Goal: Information Seeking & Learning: Find specific fact

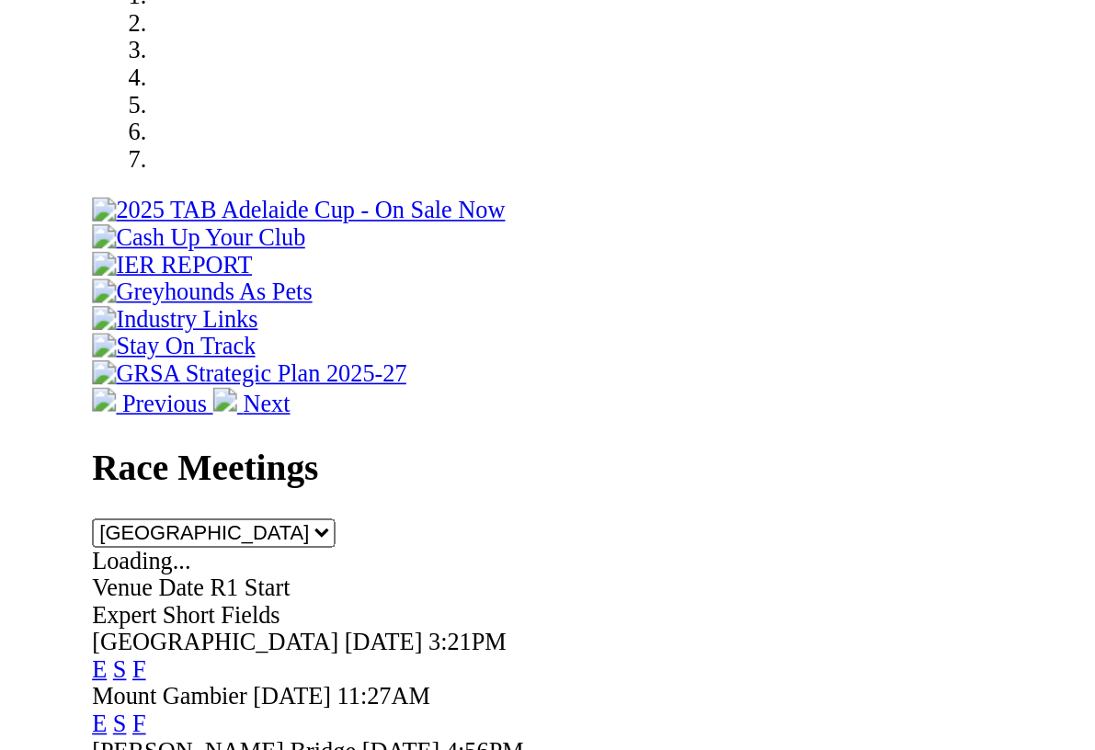
scroll to position [321, 0]
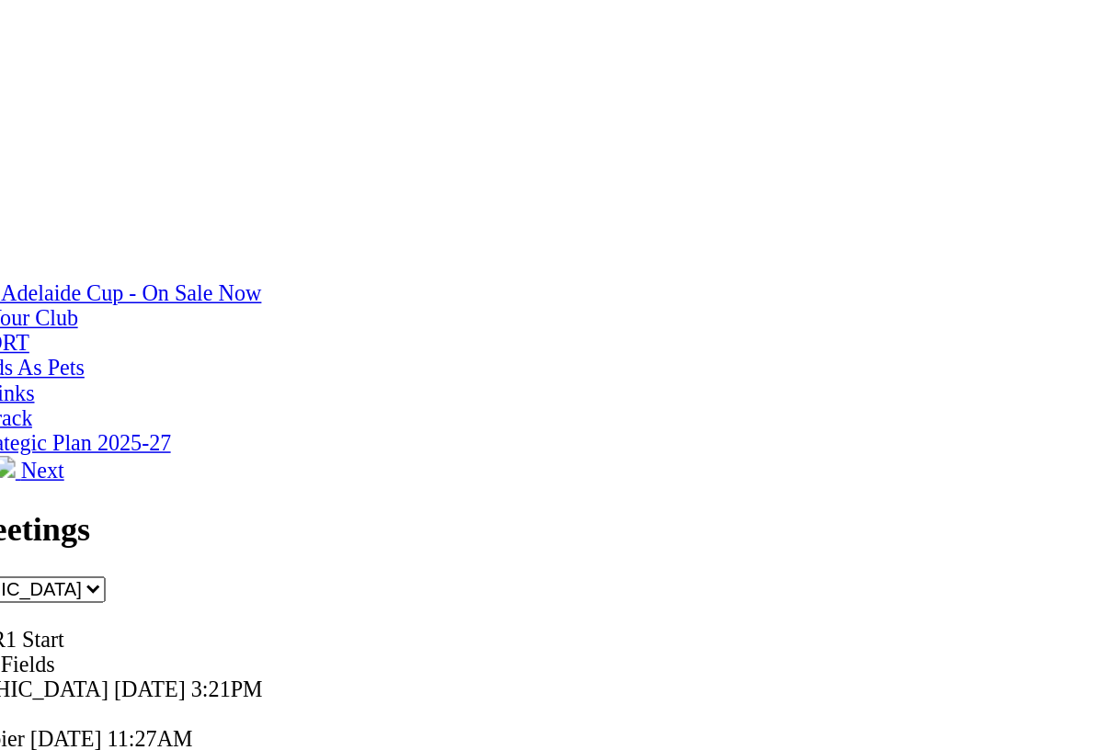
click at [40, 727] on link "F" at bounding box center [36, 744] width 8 height 16
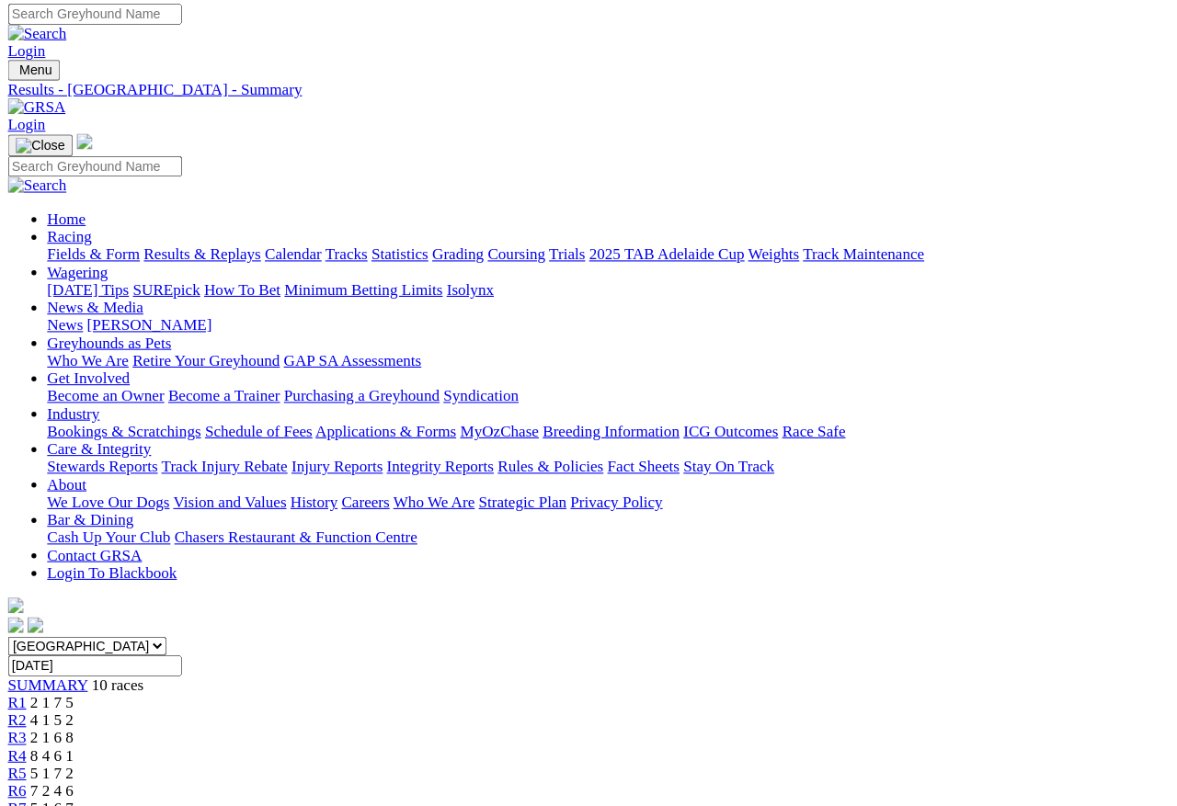
click at [95, 234] on link "Fields & Form" at bounding box center [87, 242] width 86 height 16
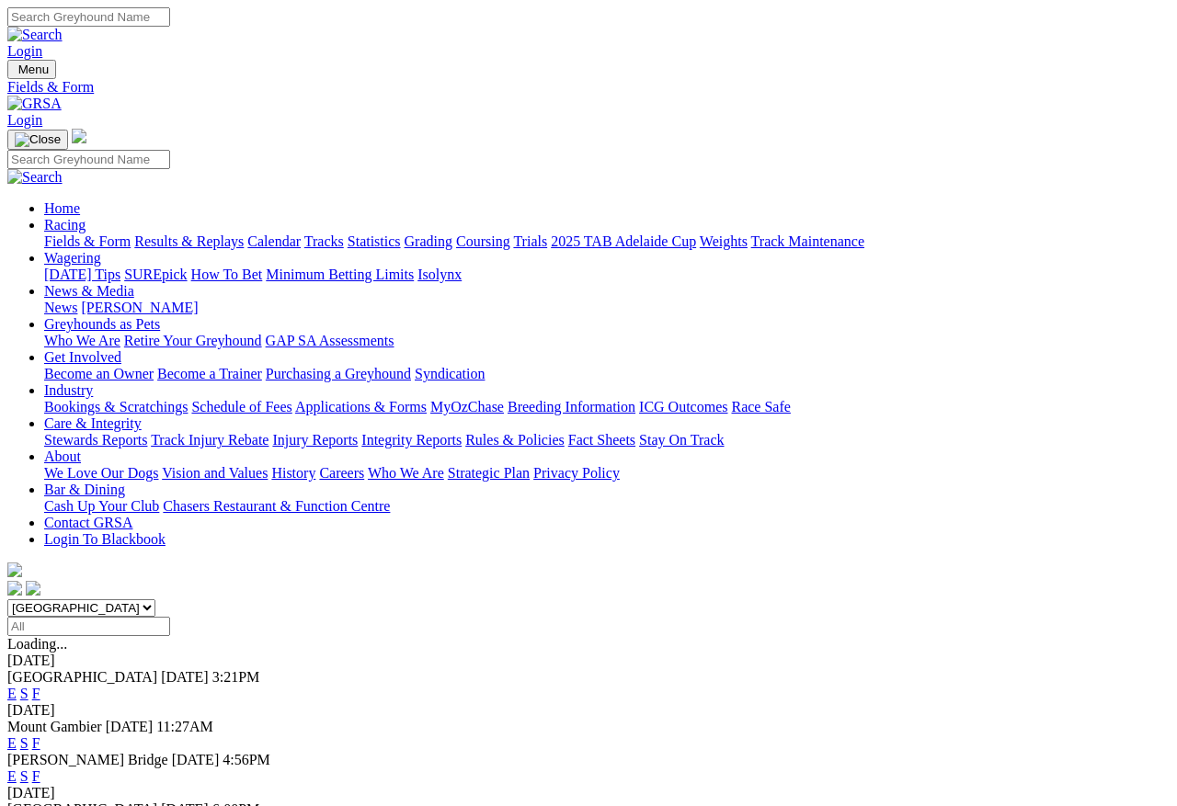
click at [40, 735] on link "F" at bounding box center [36, 743] width 8 height 16
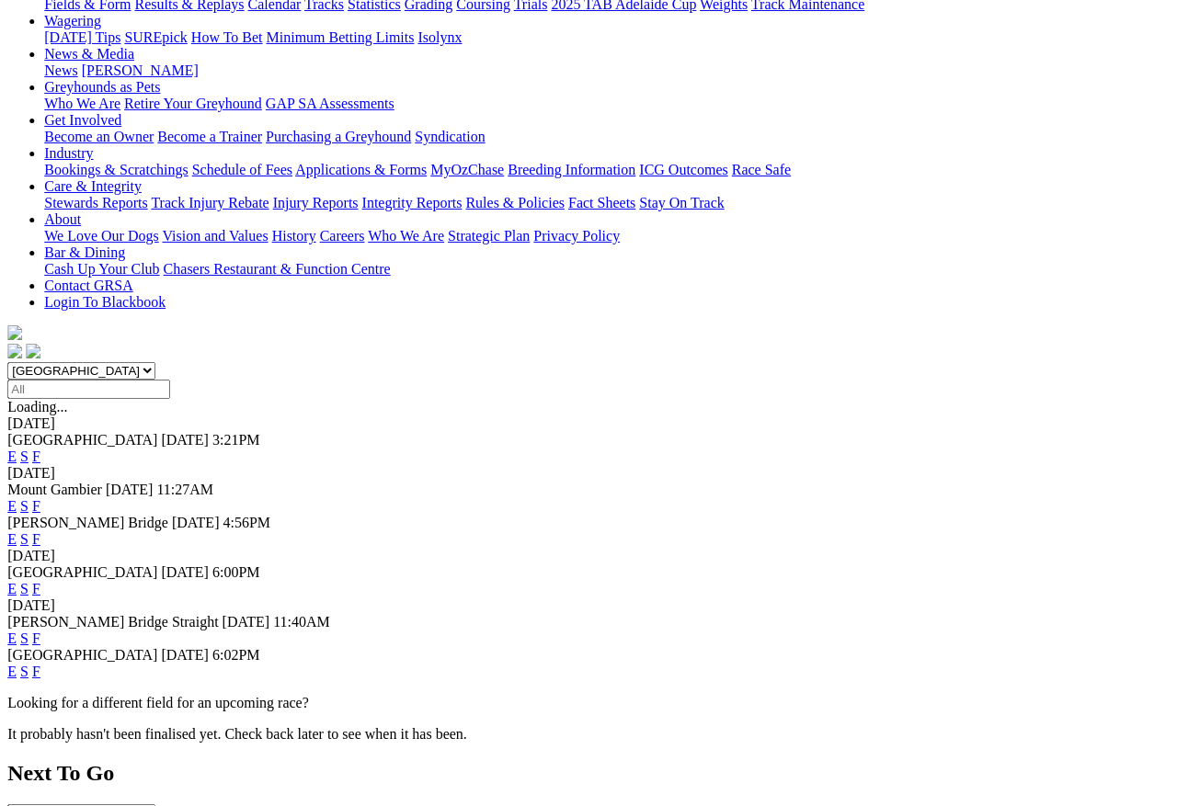
scroll to position [0, 10]
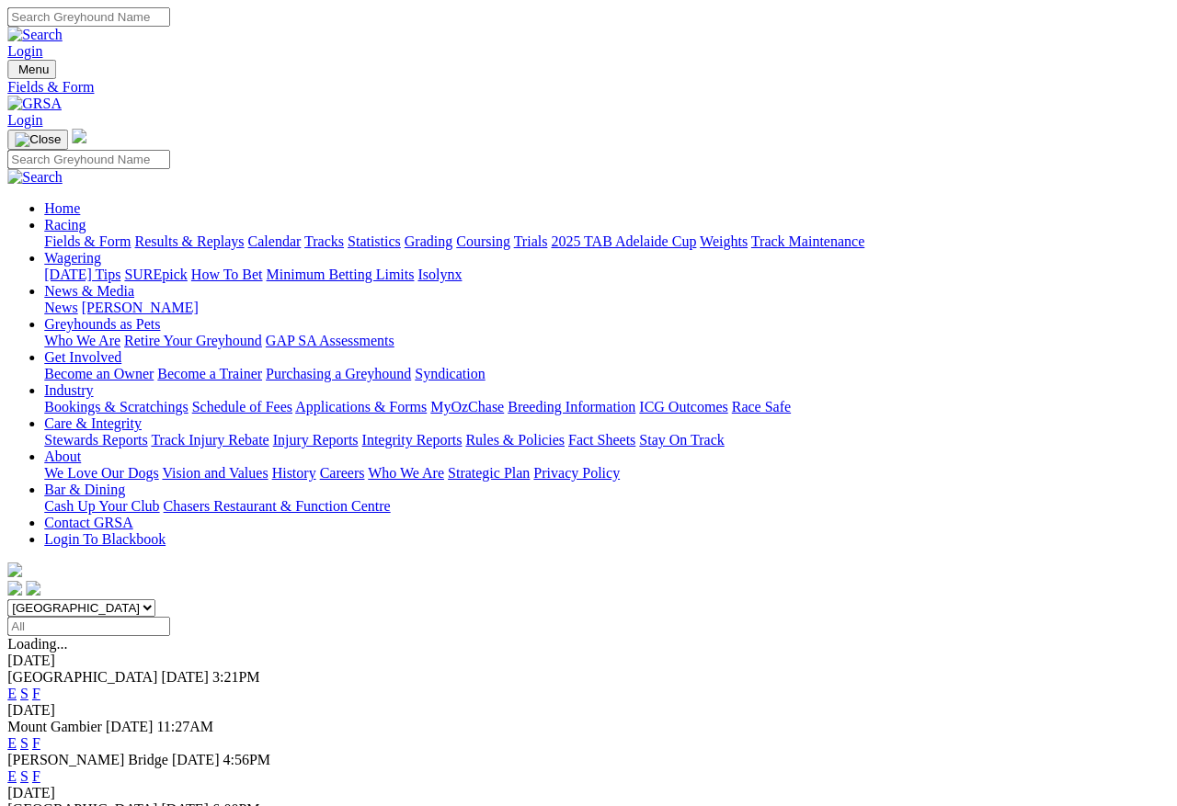
click at [155, 599] on select "[GEOGRAPHIC_DATA] [GEOGRAPHIC_DATA] [GEOGRAPHIC_DATA] [GEOGRAPHIC_DATA] [GEOGRA…" at bounding box center [81, 607] width 148 height 17
click at [170, 617] on input "Select date" at bounding box center [88, 626] width 163 height 19
type input "[DATE], [DATE]"
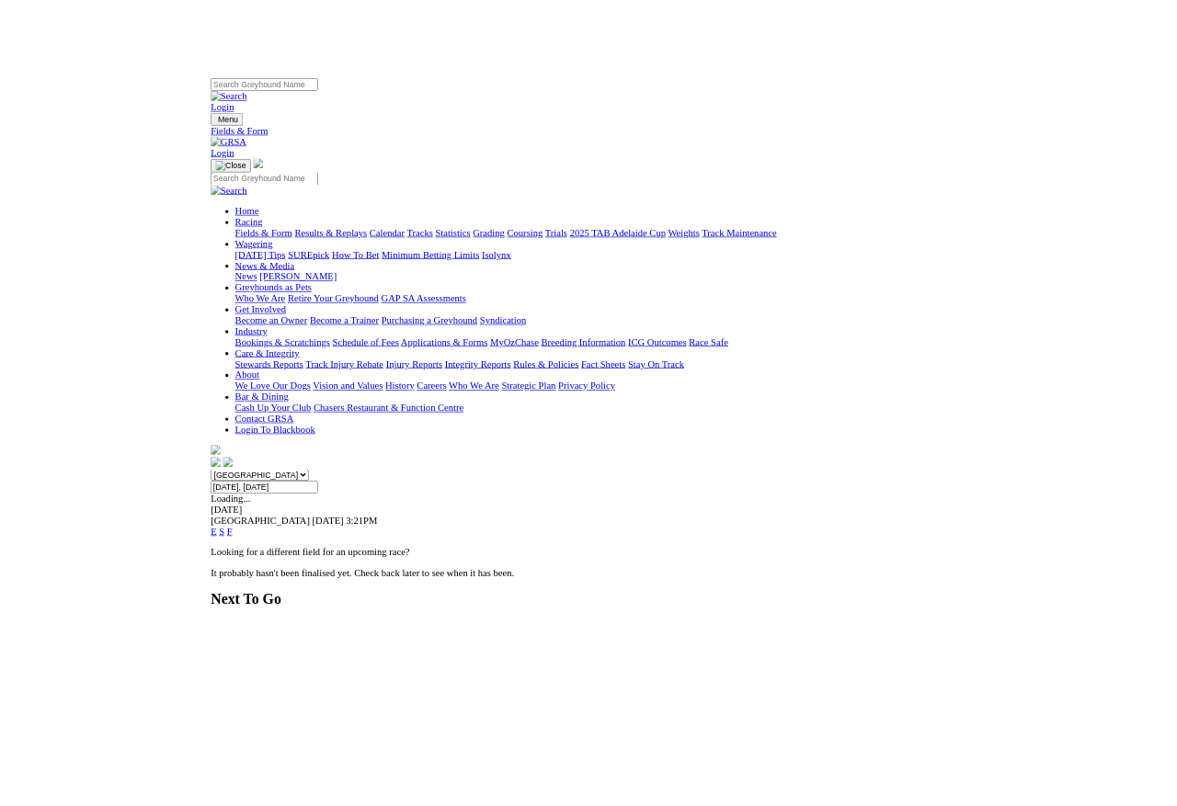
scroll to position [2, 0]
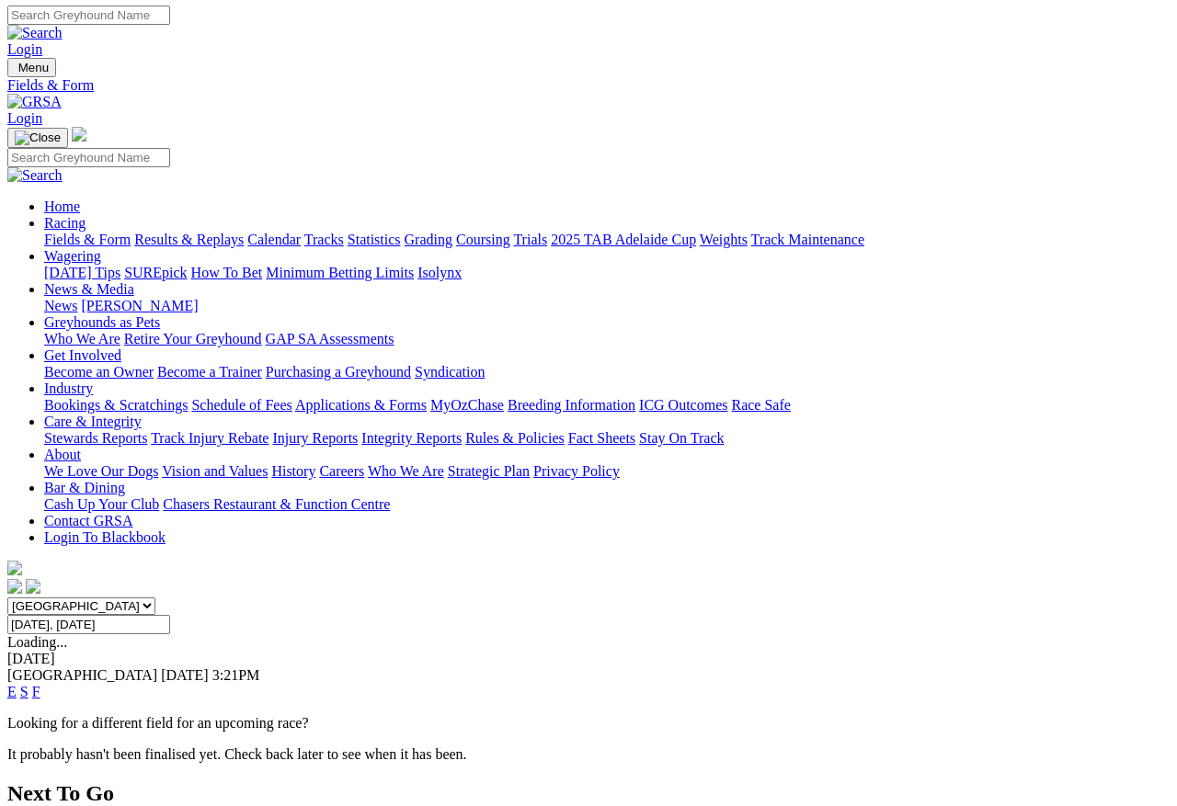
click at [786, 684] on div "E S F" at bounding box center [588, 692] width 1162 height 17
click at [40, 683] on link "F" at bounding box center [36, 691] width 8 height 16
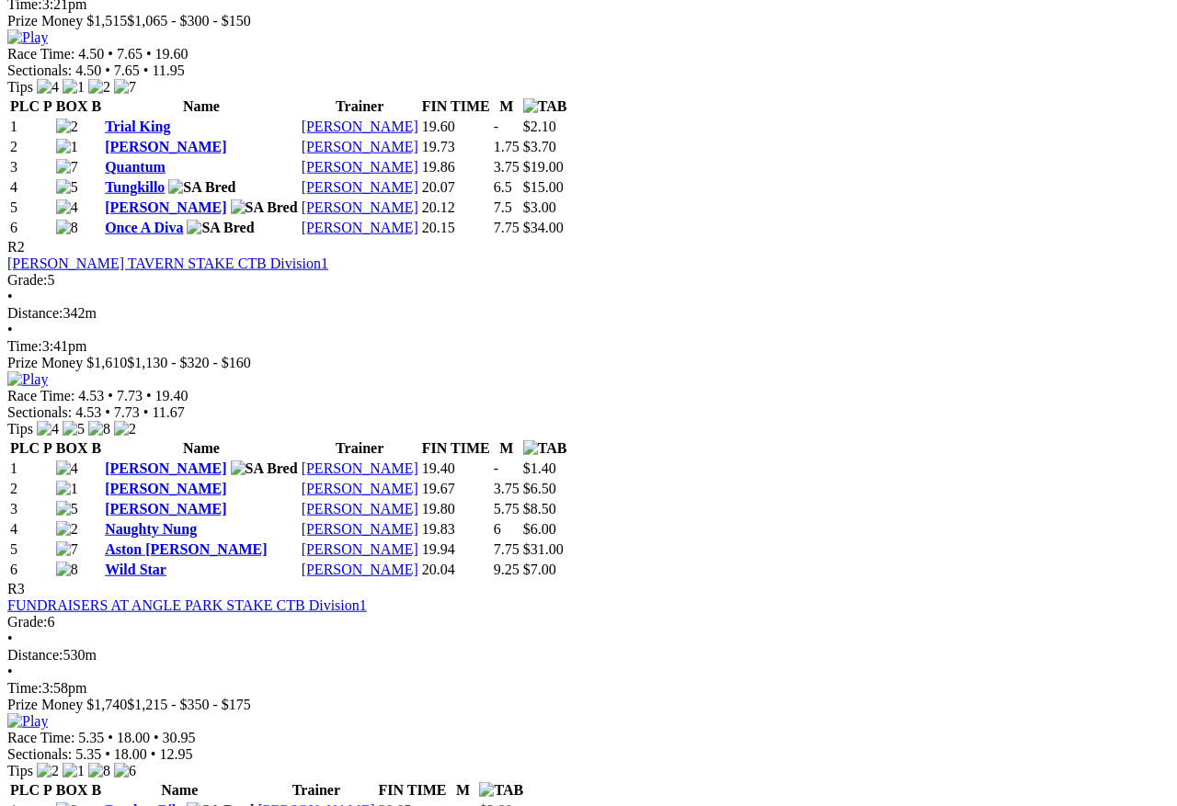
scroll to position [988, 0]
